Goal: Task Accomplishment & Management: Complete application form

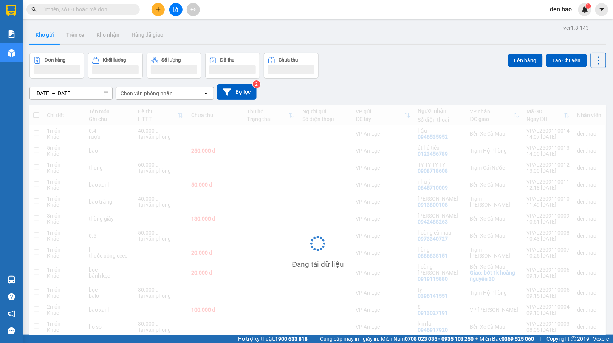
click at [158, 15] on div "Kết quả tìm kiếm ( 0 ) Bộ lọc No Data den.hao 1" at bounding box center [306, 9] width 613 height 19
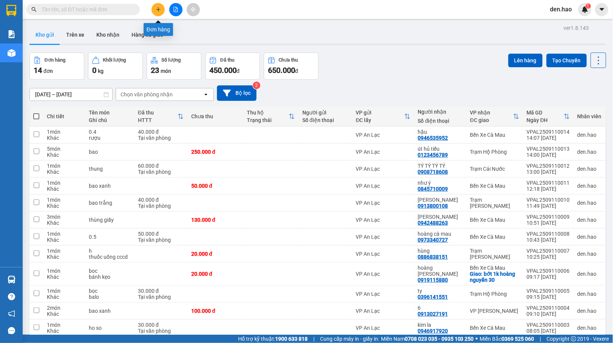
click at [159, 14] on button at bounding box center [158, 9] width 13 height 13
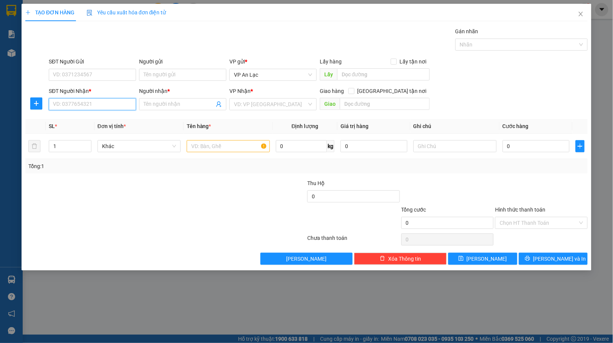
click at [102, 107] on input "SĐT Người Nhận *" at bounding box center [92, 104] width 87 height 12
click at [107, 134] on div "0946262933 - [PERSON_NAME]" at bounding box center [92, 132] width 78 height 8
type input "0946262933"
type input "[PERSON_NAME]"
type input "250.000"
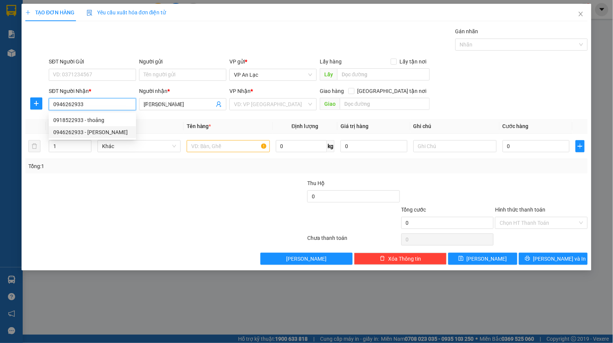
type input "250.000"
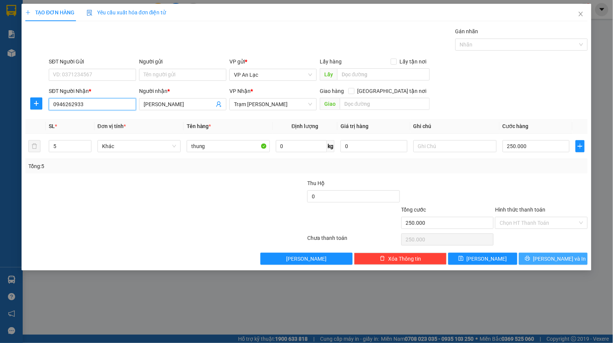
type input "0946262933"
drag, startPoint x: 542, startPoint y: 259, endPoint x: 558, endPoint y: 262, distance: 16.2
click at [530, 259] on icon "printer" at bounding box center [527, 258] width 5 height 5
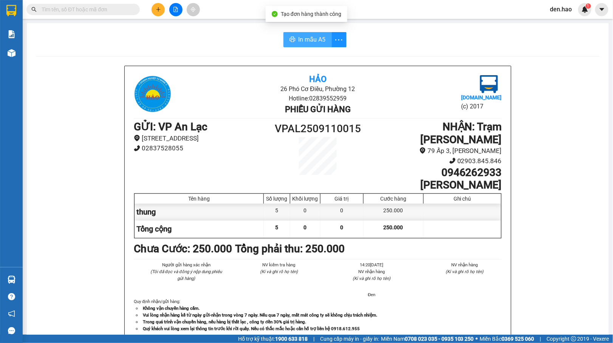
click at [307, 41] on span "In mẫu A5" at bounding box center [312, 39] width 27 height 9
drag, startPoint x: 502, startPoint y: 318, endPoint x: 307, endPoint y: 45, distance: 335.1
click at [306, 45] on div "In mẫu A5" at bounding box center [315, 39] width 66 height 15
click at [314, 44] on span "In mẫu A5" at bounding box center [312, 39] width 27 height 9
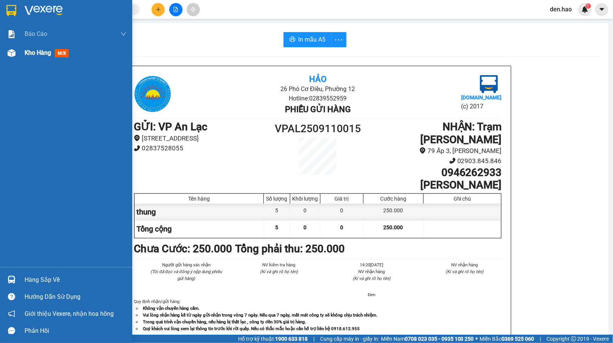
click at [17, 50] on div at bounding box center [11, 52] width 13 height 13
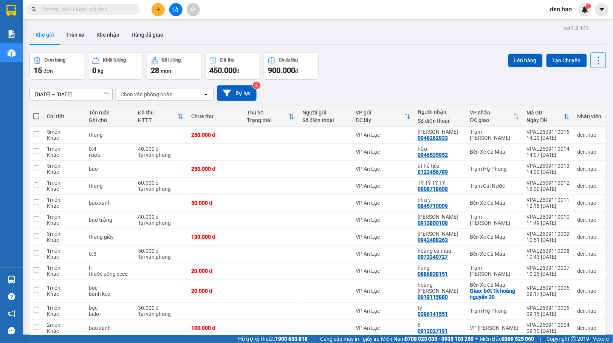
click at [160, 8] on icon "plus" at bounding box center [158, 9] width 5 height 5
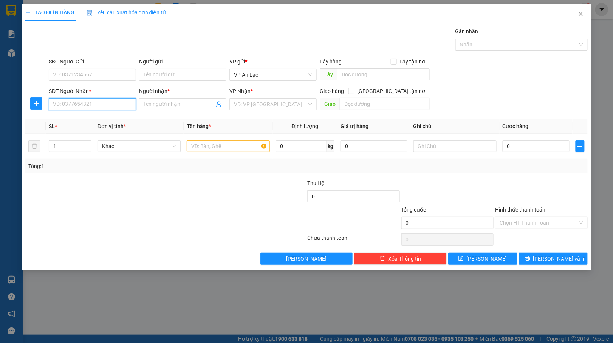
click at [96, 108] on input "SĐT Người Nhận *" at bounding box center [92, 104] width 87 height 12
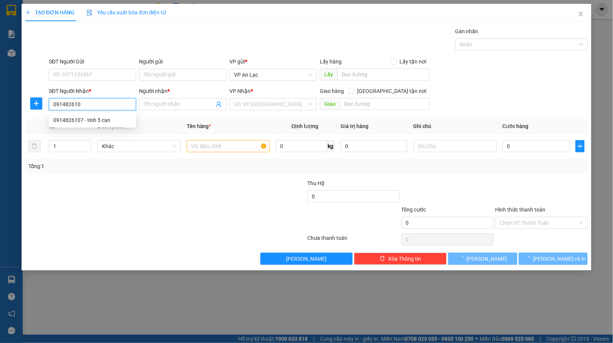
type input "0914826107"
click at [82, 121] on div "0914826107 - tinh 5 can" at bounding box center [92, 120] width 78 height 8
type input "tinh 5 can"
type input "60.000"
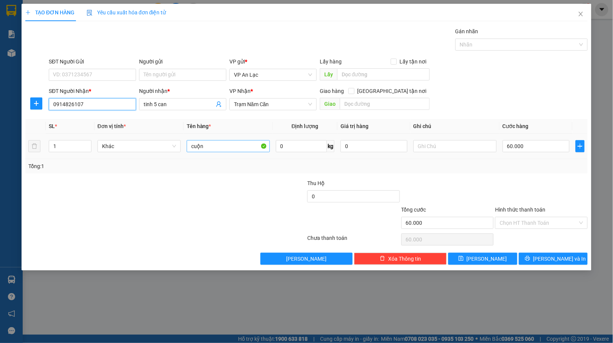
type input "0914826107"
click at [227, 146] on input "cuộn" at bounding box center [228, 146] width 83 height 12
type input "c"
type input "gio"
click at [542, 146] on input "60.000" at bounding box center [536, 146] width 67 height 12
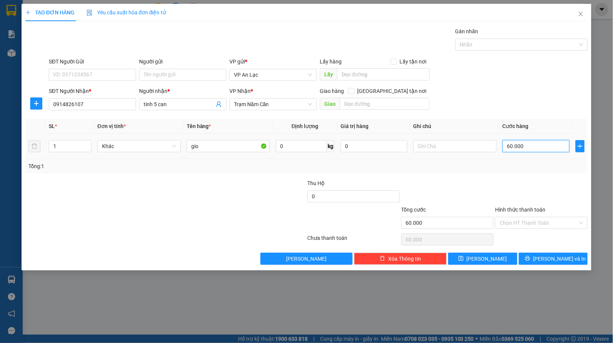
type input "0"
click at [506, 148] on input "0" at bounding box center [536, 146] width 67 height 12
type input "30"
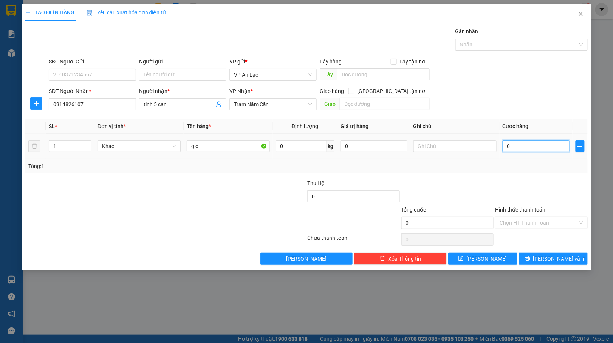
type input "30"
type input "30.000"
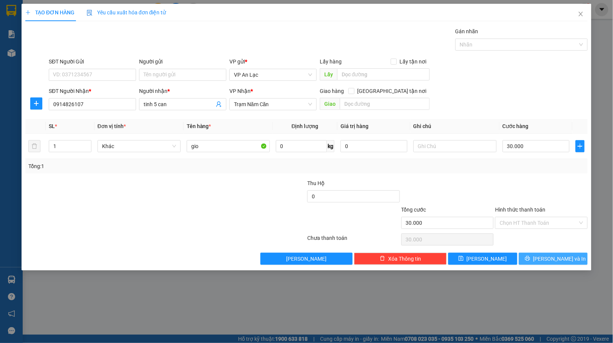
click at [561, 259] on span "[PERSON_NAME] và In" at bounding box center [559, 259] width 53 height 8
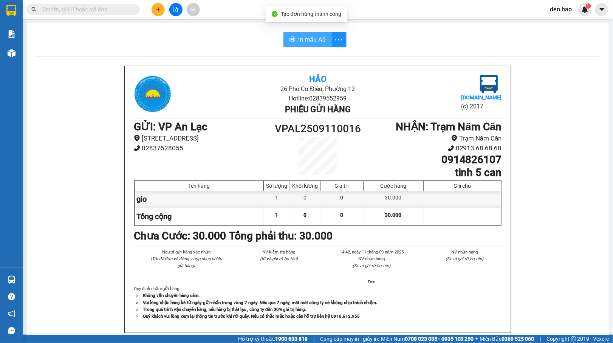
click at [299, 35] on span "In mẫu A5" at bounding box center [312, 39] width 27 height 9
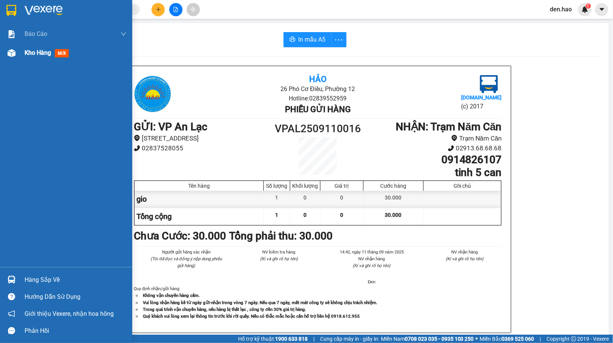
click at [29, 56] on span "Kho hàng" at bounding box center [38, 52] width 26 height 7
drag, startPoint x: 29, startPoint y: 56, endPoint x: 166, endPoint y: 5, distance: 145.8
click at [32, 56] on span "Kho hàng" at bounding box center [38, 52] width 26 height 7
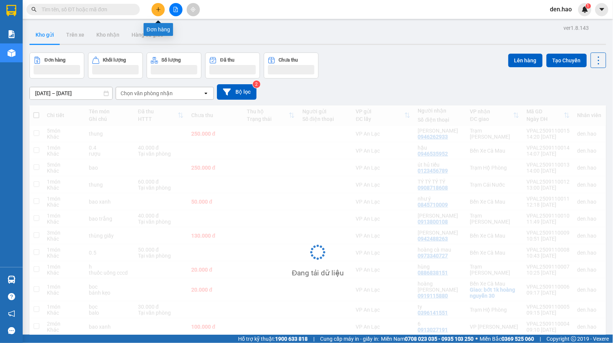
click at [157, 10] on icon "plus" at bounding box center [158, 9] width 5 height 5
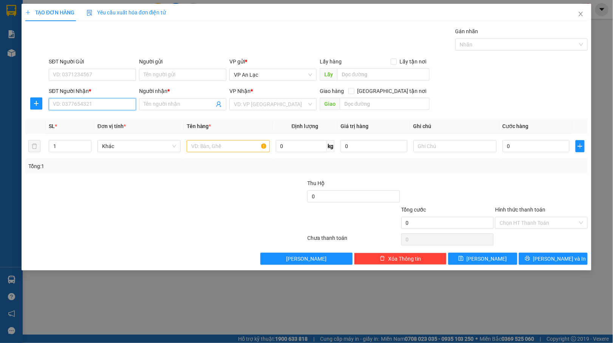
click at [82, 109] on input "SĐT Người Nhận *" at bounding box center [92, 104] width 87 height 12
click at [82, 105] on input "SĐT Người Nhận *" at bounding box center [92, 104] width 87 height 12
click at [105, 121] on div "0838899767 - HẰNG" at bounding box center [92, 120] width 78 height 8
type input "0838899767"
type input "HẰNG"
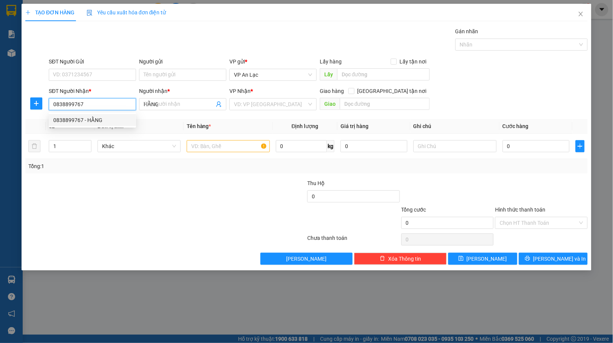
type input "40.000"
type input "0838899767"
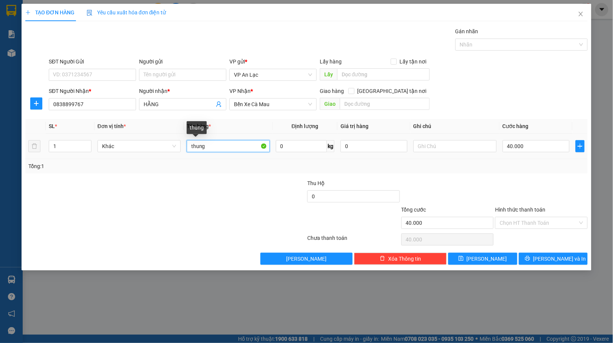
click at [238, 142] on input "thung" at bounding box center [228, 146] width 83 height 12
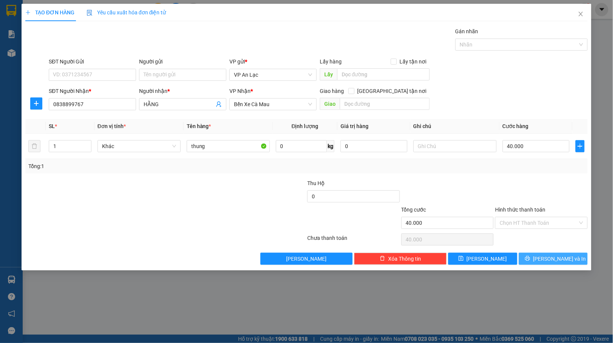
click at [561, 256] on span "[PERSON_NAME] và In" at bounding box center [559, 259] width 53 height 8
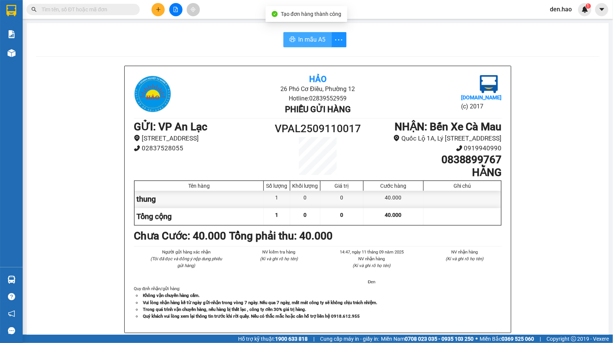
click at [299, 37] on span "In mẫu A5" at bounding box center [312, 39] width 27 height 9
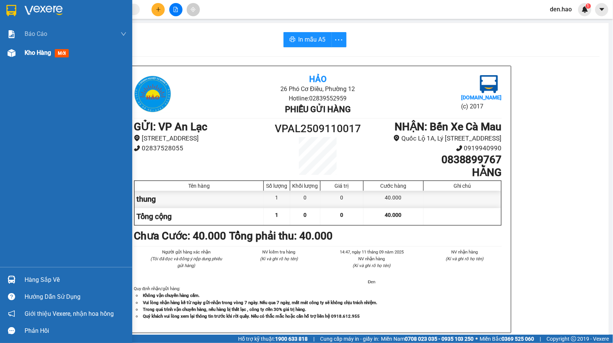
click at [10, 51] on img at bounding box center [12, 53] width 8 height 8
click at [11, 51] on img at bounding box center [12, 53] width 8 height 8
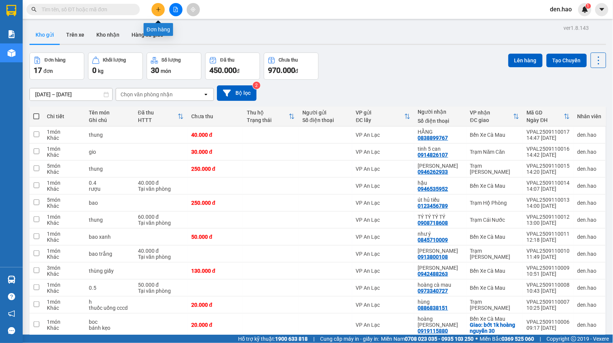
click at [157, 8] on icon "plus" at bounding box center [158, 9] width 5 height 5
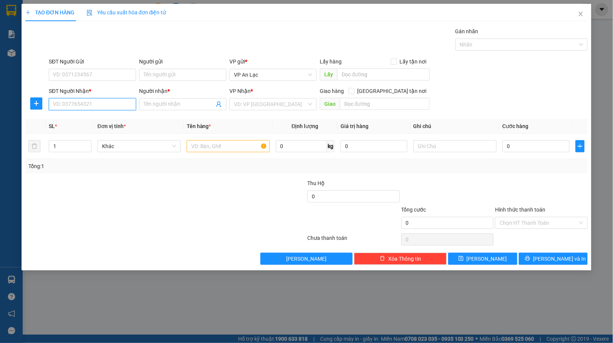
click at [83, 104] on input "SĐT Người Nhận *" at bounding box center [92, 104] width 87 height 12
click at [150, 98] on div "Người nhận *" at bounding box center [182, 92] width 87 height 11
click at [152, 98] on div "Người nhận *" at bounding box center [182, 92] width 87 height 11
click at [153, 99] on span at bounding box center [182, 104] width 87 height 12
click at [155, 101] on span at bounding box center [182, 104] width 87 height 12
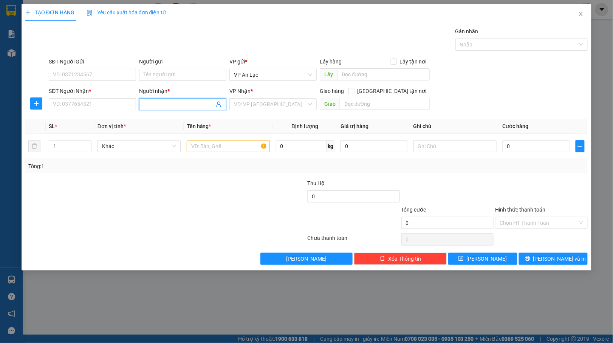
click at [155, 103] on input "Người nhận *" at bounding box center [179, 104] width 71 height 8
click at [156, 108] on input "Người nhận *" at bounding box center [179, 104] width 71 height 8
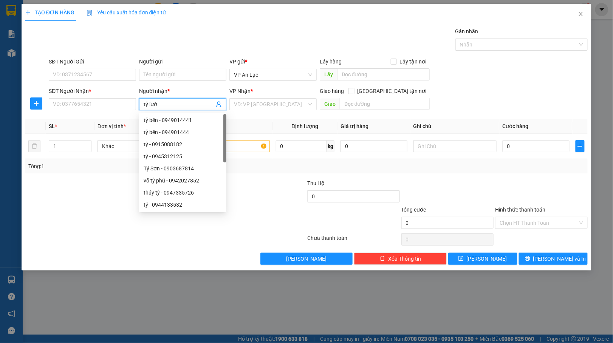
type input "tỷ lưới"
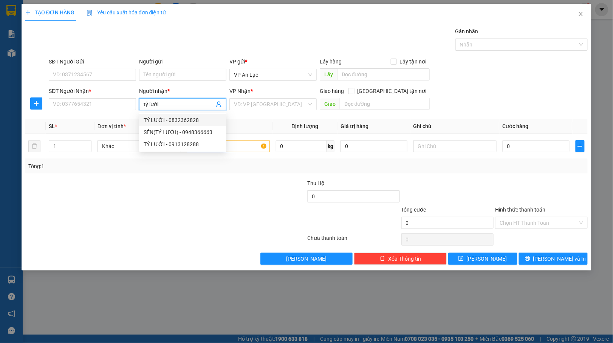
click at [202, 123] on div "TỶ LƯỚI - 0832362828" at bounding box center [183, 120] width 78 height 8
type input "0832362828"
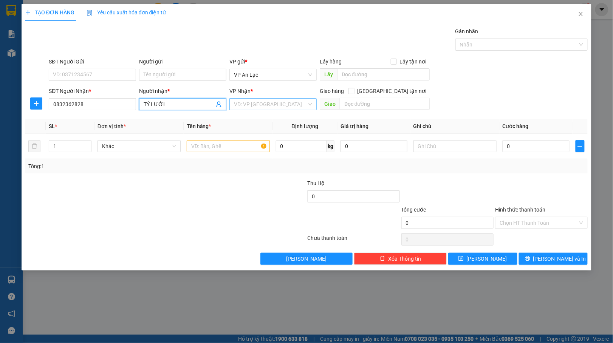
type input "TỶ LƯỚI"
click at [244, 102] on input "search" at bounding box center [270, 104] width 73 height 11
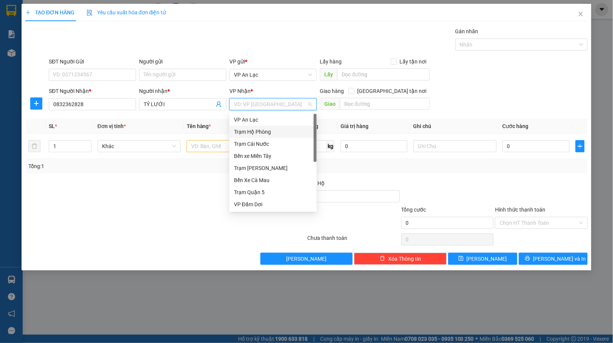
click at [277, 133] on div "Trạm Hộ Phòng" at bounding box center [273, 132] width 78 height 8
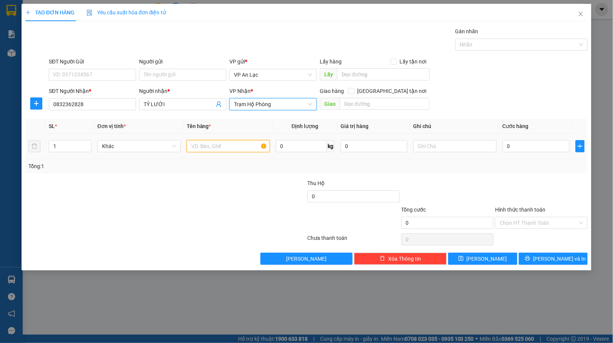
click at [194, 151] on input "text" at bounding box center [228, 146] width 83 height 12
click at [87, 146] on span "Decrease Value" at bounding box center [87, 148] width 8 height 7
click at [88, 141] on span "Increase Value" at bounding box center [87, 144] width 8 height 7
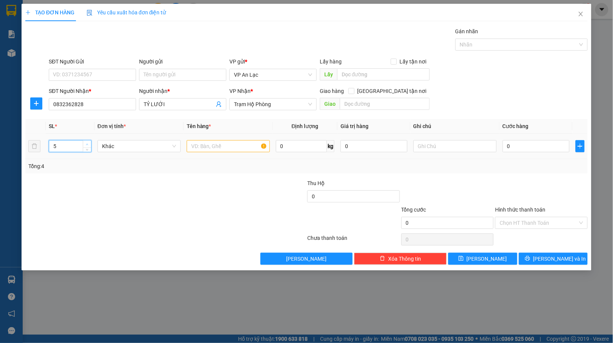
click at [88, 141] on span "Increase Value" at bounding box center [87, 144] width 8 height 7
click at [88, 144] on icon "up" at bounding box center [87, 144] width 3 height 3
type input "7"
click at [88, 144] on icon "up" at bounding box center [87, 144] width 3 height 3
drag, startPoint x: 227, startPoint y: 146, endPoint x: 195, endPoint y: 150, distance: 32.1
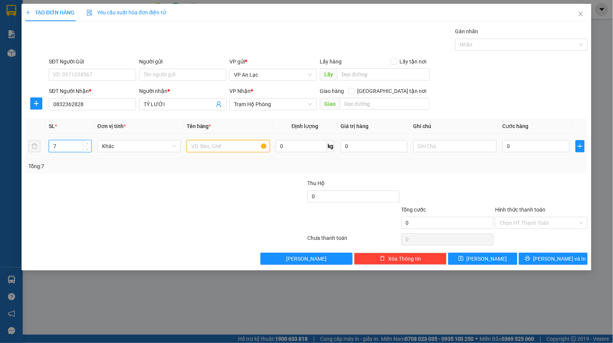
click at [224, 146] on input "text" at bounding box center [228, 146] width 83 height 12
type input "cục lưới"
click at [76, 147] on input "7" at bounding box center [70, 146] width 42 height 11
type input "10"
click at [150, 192] on div at bounding box center [119, 192] width 188 height 26
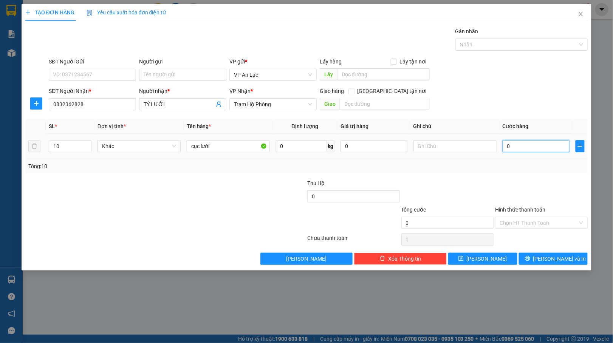
click at [549, 148] on input "0" at bounding box center [536, 146] width 67 height 12
click at [218, 150] on input "cục lưới" at bounding box center [228, 146] width 83 height 12
click at [226, 146] on input "cục lưới" at bounding box center [228, 146] width 83 height 12
click at [546, 149] on input "0" at bounding box center [536, 146] width 67 height 12
click at [540, 147] on input "0" at bounding box center [536, 146] width 67 height 12
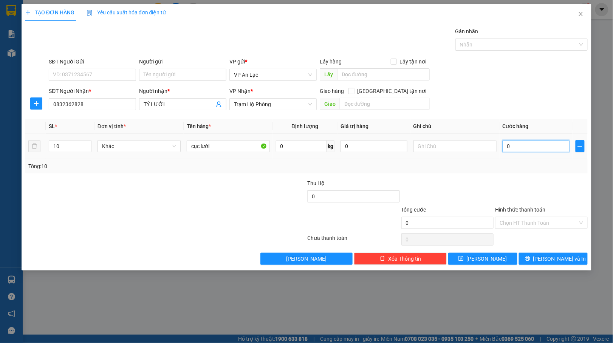
type input "01"
type input "1"
type input "010"
type input "10"
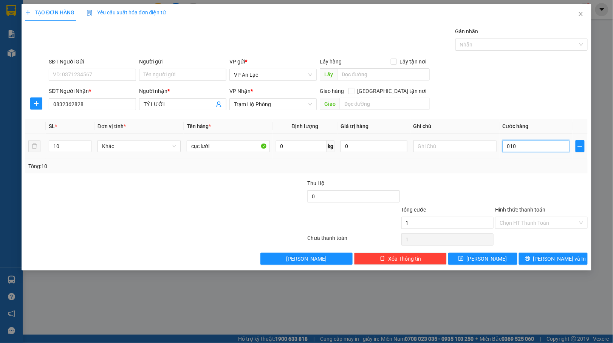
type input "10"
type input "0.100"
type input "100"
type input "01.000"
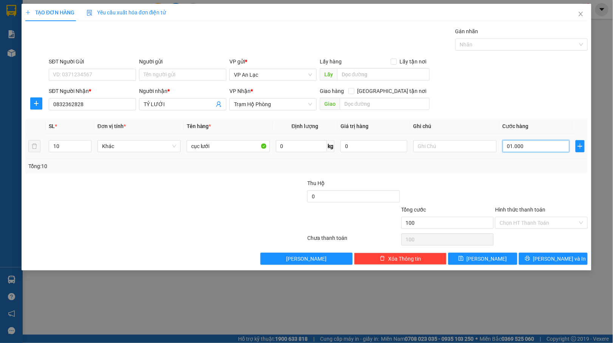
type input "1.000"
type input "1.000.000"
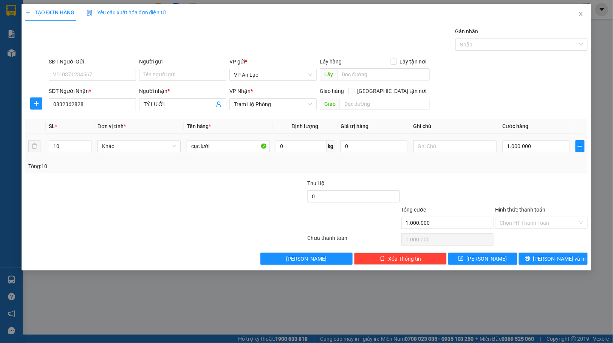
click at [536, 165] on div "Tổng: 10" at bounding box center [306, 166] width 556 height 8
click at [547, 262] on span "[PERSON_NAME] và In" at bounding box center [559, 259] width 53 height 8
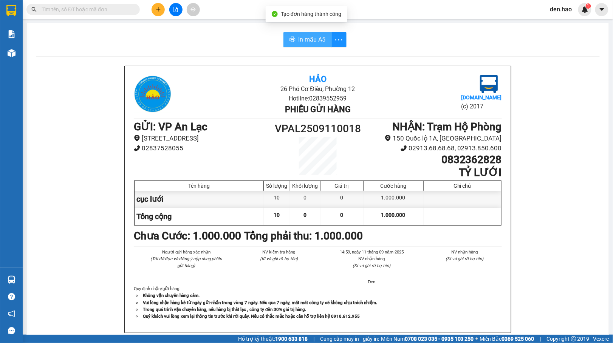
click at [305, 40] on span "In mẫu A5" at bounding box center [312, 39] width 27 height 9
click at [313, 42] on span "In mẫu A5" at bounding box center [312, 39] width 27 height 9
click at [161, 7] on icon "plus" at bounding box center [158, 9] width 5 height 5
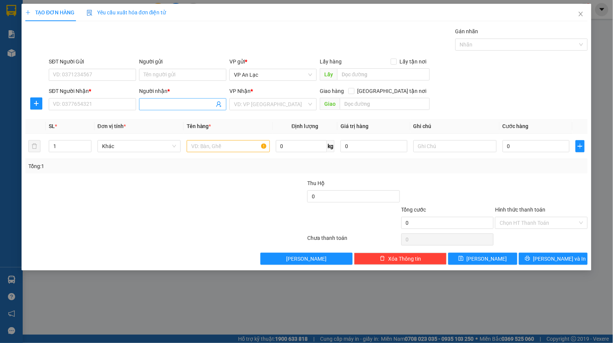
click at [147, 103] on input "Người nhận *" at bounding box center [179, 104] width 71 height 8
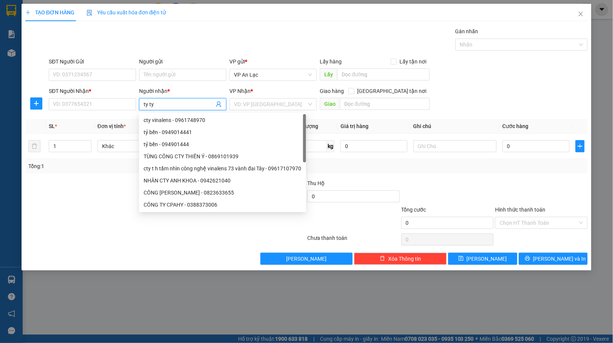
type input "ty ty"
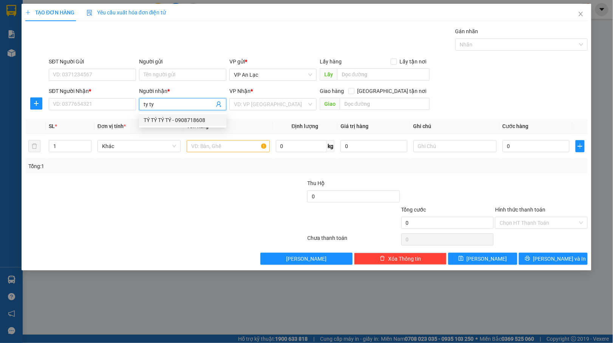
click at [162, 124] on div "TÝ TÝ TÝ TÝ - 0908718608" at bounding box center [182, 120] width 87 height 12
type input "0908718608"
type input "TÝ TÝ TÝ TÝ"
click at [271, 99] on input "search" at bounding box center [270, 104] width 73 height 11
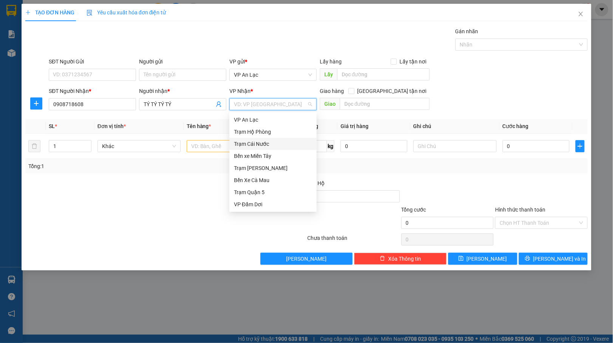
click at [253, 147] on div "Trạm Cái Nước" at bounding box center [273, 144] width 78 height 8
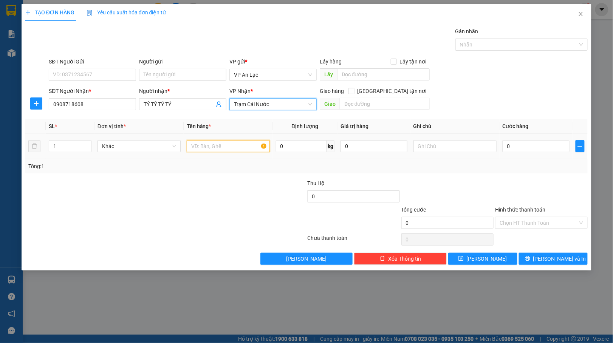
click at [206, 147] on input "text" at bounding box center [228, 146] width 83 height 12
type input "thung"
click at [505, 146] on input "0" at bounding box center [536, 146] width 67 height 12
type input "60"
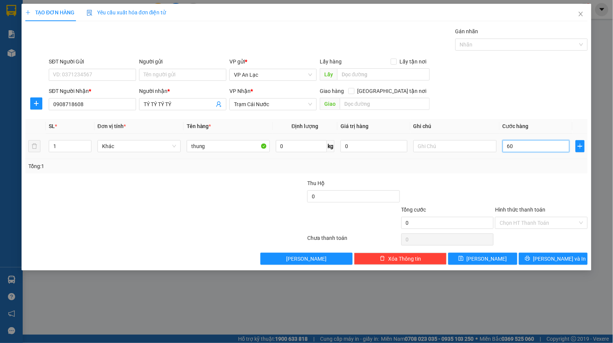
type input "60"
type input "60.000"
click at [533, 219] on input "Hình thức thanh toán" at bounding box center [539, 222] width 78 height 11
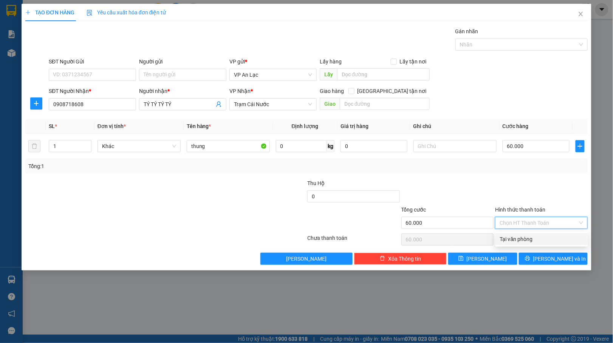
click at [520, 240] on div "Tại văn phòng" at bounding box center [542, 239] width 84 height 8
type input "0"
click at [550, 263] on span "[PERSON_NAME] và In" at bounding box center [559, 259] width 53 height 8
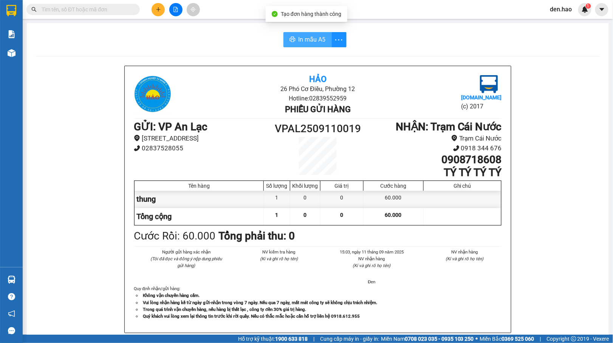
click at [318, 43] on span "In mẫu A5" at bounding box center [312, 39] width 27 height 9
click at [153, 8] on button at bounding box center [158, 9] width 13 height 13
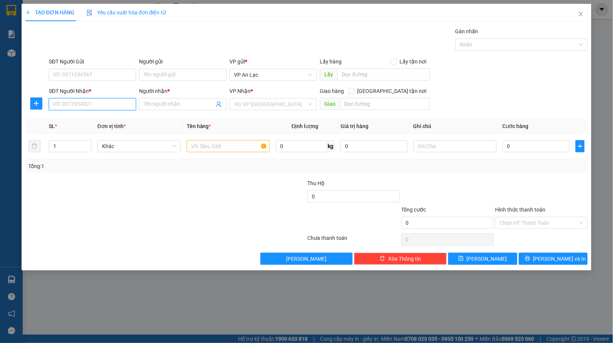
click at [85, 106] on input "SĐT Người Nhận *" at bounding box center [92, 104] width 87 height 12
type input "0919332042"
click at [85, 117] on div "0919332042 - ngan" at bounding box center [92, 120] width 78 height 8
type input "ngan"
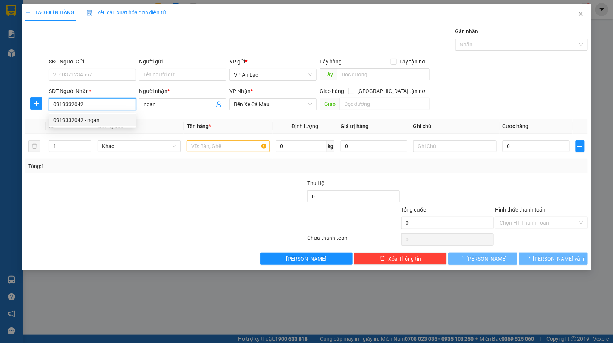
type input "30.000"
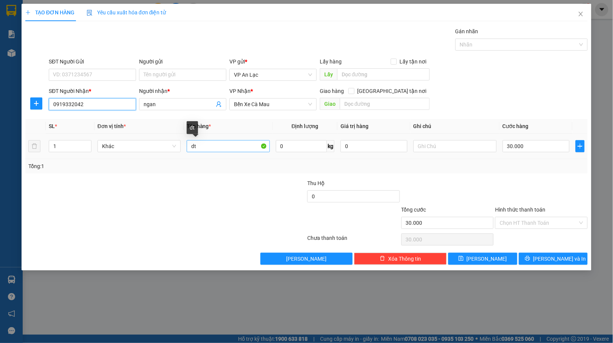
type input "0919332042"
click at [217, 151] on input "dt" at bounding box center [228, 146] width 83 height 12
type input "d"
type input "ho so"
click at [540, 223] on input "Hình thức thanh toán" at bounding box center [539, 222] width 78 height 11
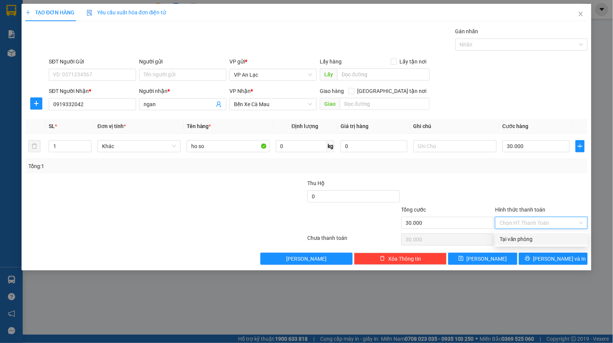
click at [528, 235] on div "Tại văn phòng" at bounding box center [542, 239] width 84 height 8
type input "0"
click at [568, 260] on span "[PERSON_NAME] và In" at bounding box center [559, 259] width 53 height 8
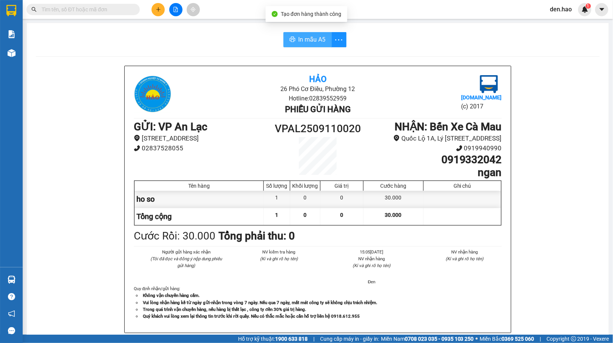
click at [299, 35] on span "In mẫu A5" at bounding box center [312, 39] width 27 height 9
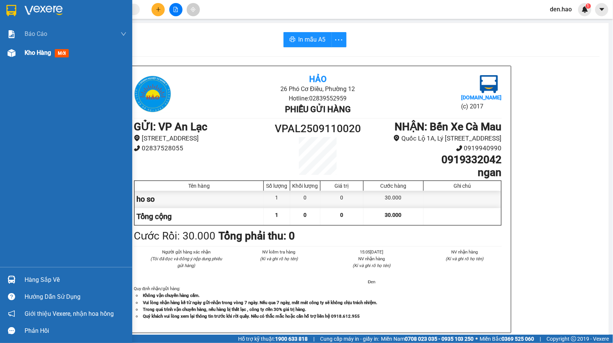
click at [16, 57] on div at bounding box center [11, 52] width 13 height 13
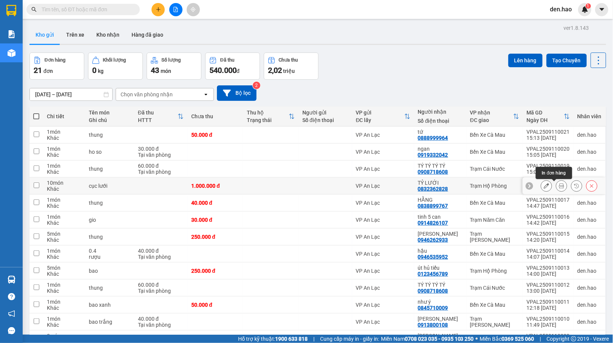
click at [559, 189] on icon at bounding box center [561, 185] width 5 height 5
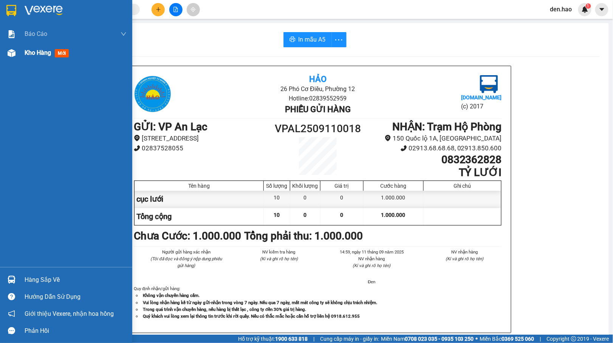
click at [9, 53] on img at bounding box center [12, 53] width 8 height 8
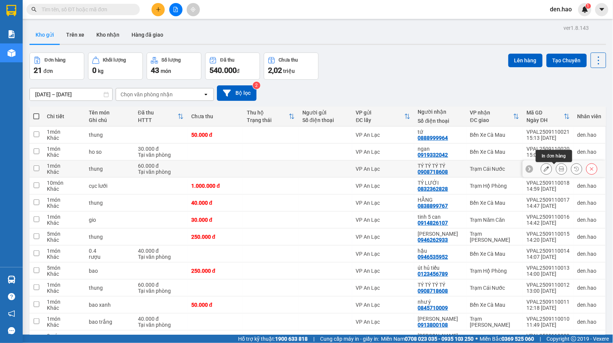
click at [559, 168] on icon at bounding box center [561, 168] width 5 height 5
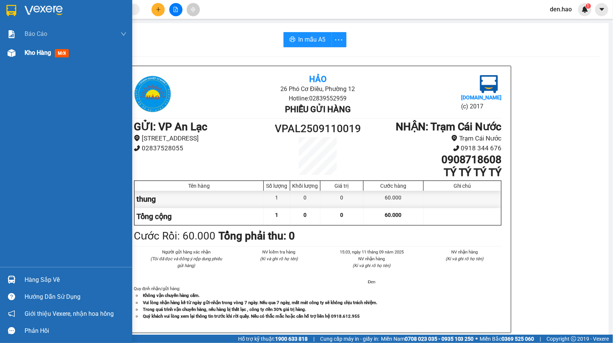
click at [25, 55] on span "Kho hàng" at bounding box center [38, 52] width 26 height 7
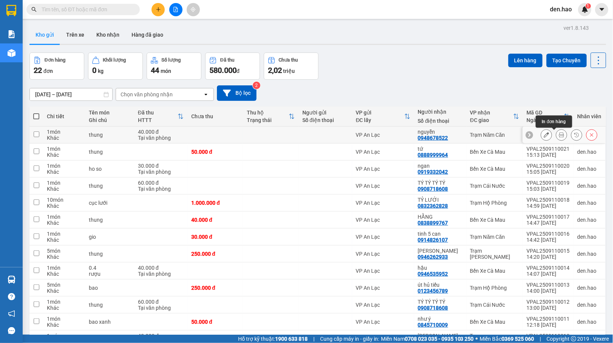
click at [556, 134] on button at bounding box center [561, 135] width 11 height 13
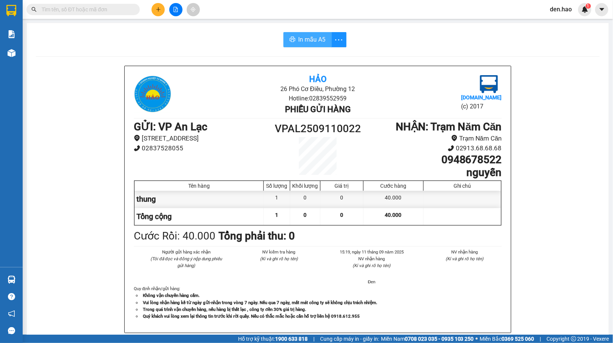
click at [312, 35] on span "In mẫu A5" at bounding box center [312, 39] width 27 height 9
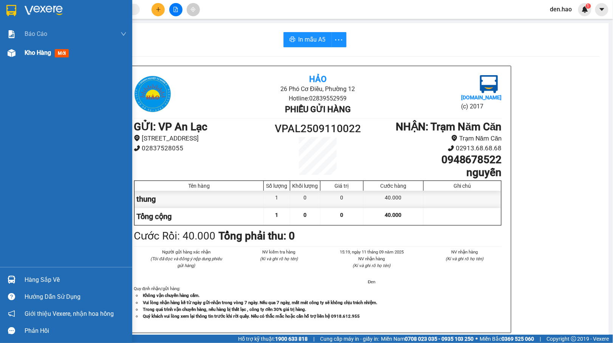
click at [12, 61] on div "Kho hàng mới" at bounding box center [66, 52] width 132 height 19
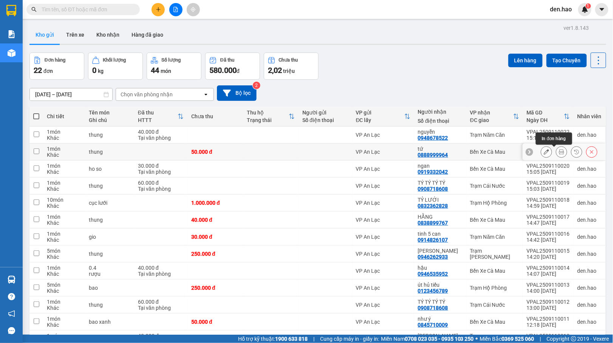
click at [559, 153] on icon at bounding box center [561, 151] width 5 height 5
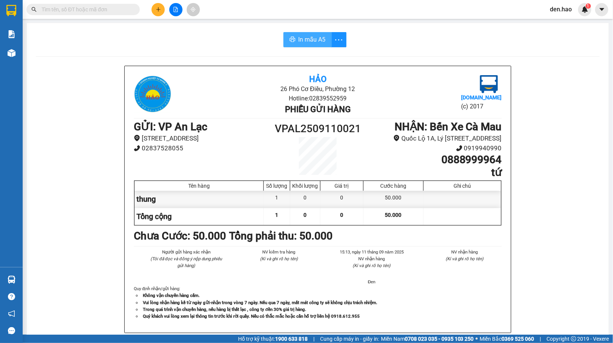
click at [316, 41] on span "In mẫu A5" at bounding box center [312, 39] width 27 height 9
